Goal: Information Seeking & Learning: Learn about a topic

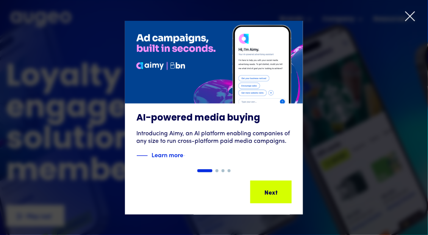
click at [410, 17] on icon at bounding box center [409, 16] width 11 height 11
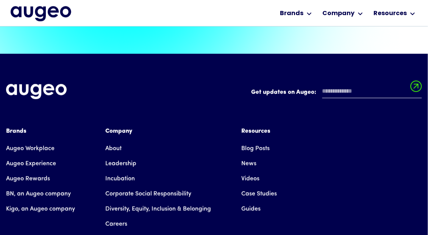
scroll to position [1709, 0]
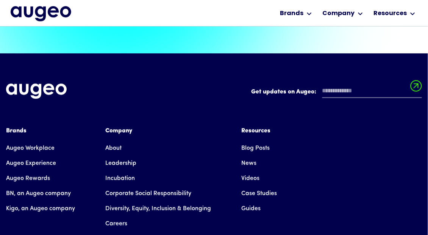
click at [247, 156] on link "News" at bounding box center [248, 163] width 15 height 15
click at [0, 0] on div "1 of 4" at bounding box center [0, 0] width 0 height 0
click at [113, 141] on link "About" at bounding box center [113, 148] width 16 height 15
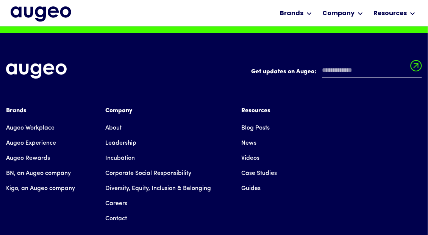
scroll to position [5792, 0]
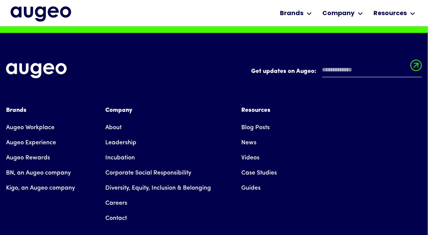
click at [115, 136] on link "Leadership" at bounding box center [120, 143] width 31 height 15
